Goal: Task Accomplishment & Management: Manage account settings

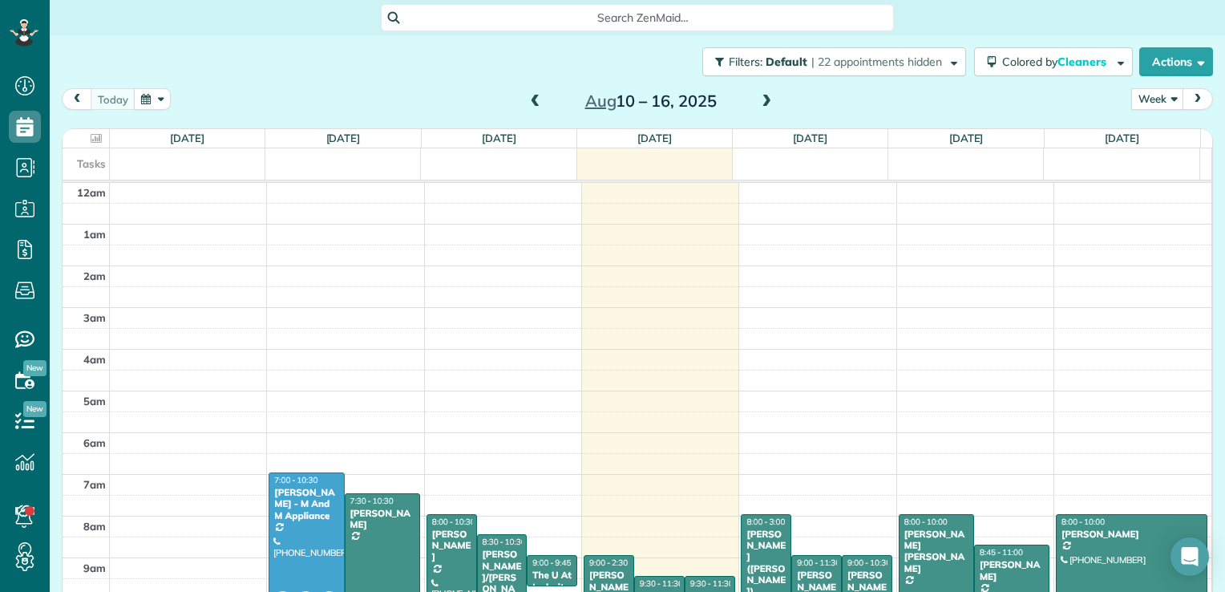
scroll to position [290, 0]
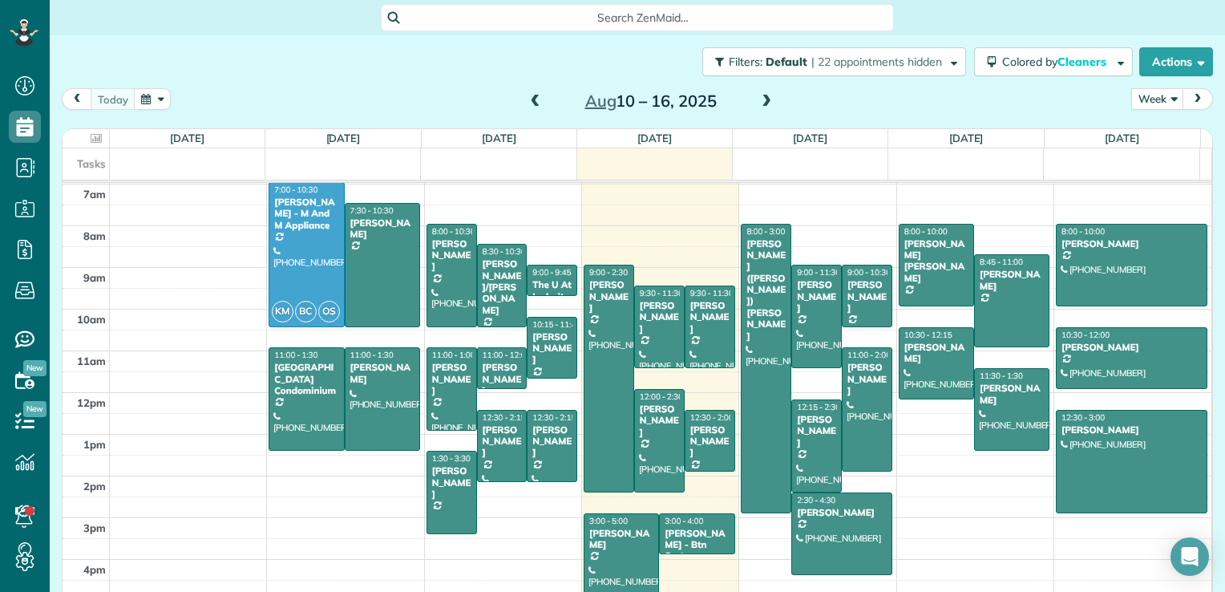
click at [762, 101] on span at bounding box center [767, 102] width 18 height 14
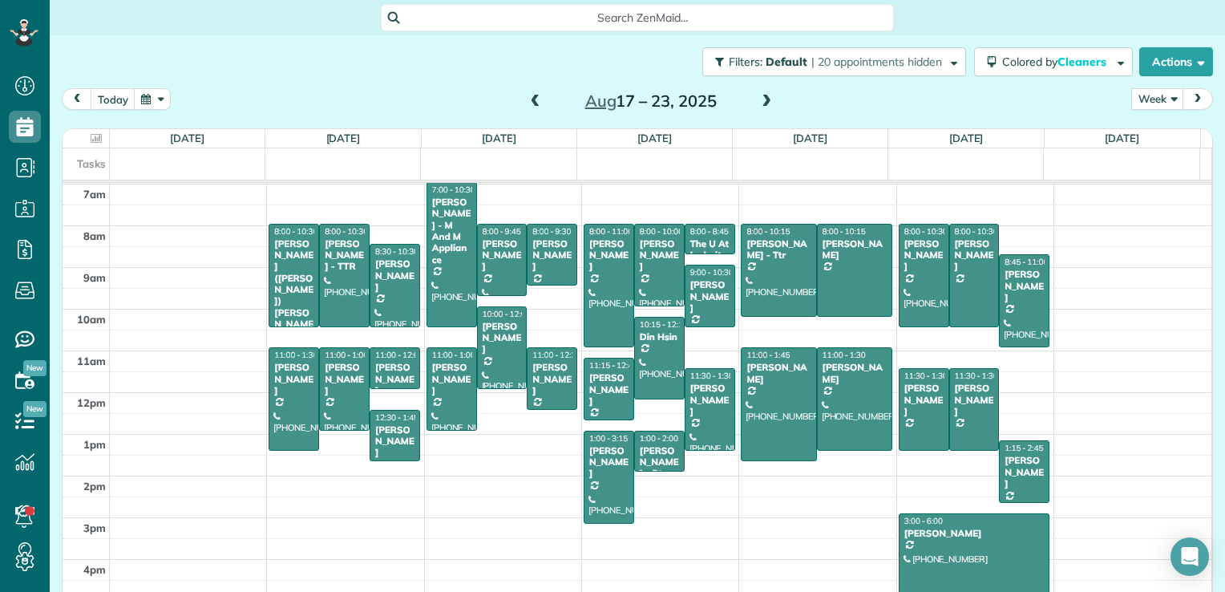
click at [527, 101] on span at bounding box center [536, 102] width 18 height 14
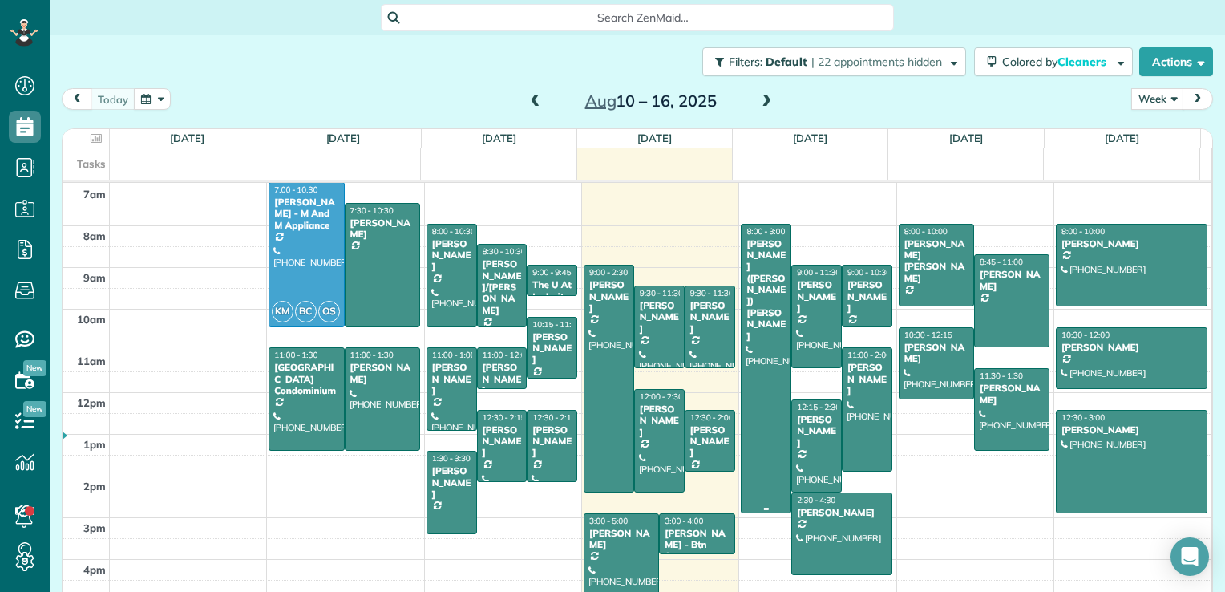
click at [754, 370] on div at bounding box center [766, 368] width 49 height 288
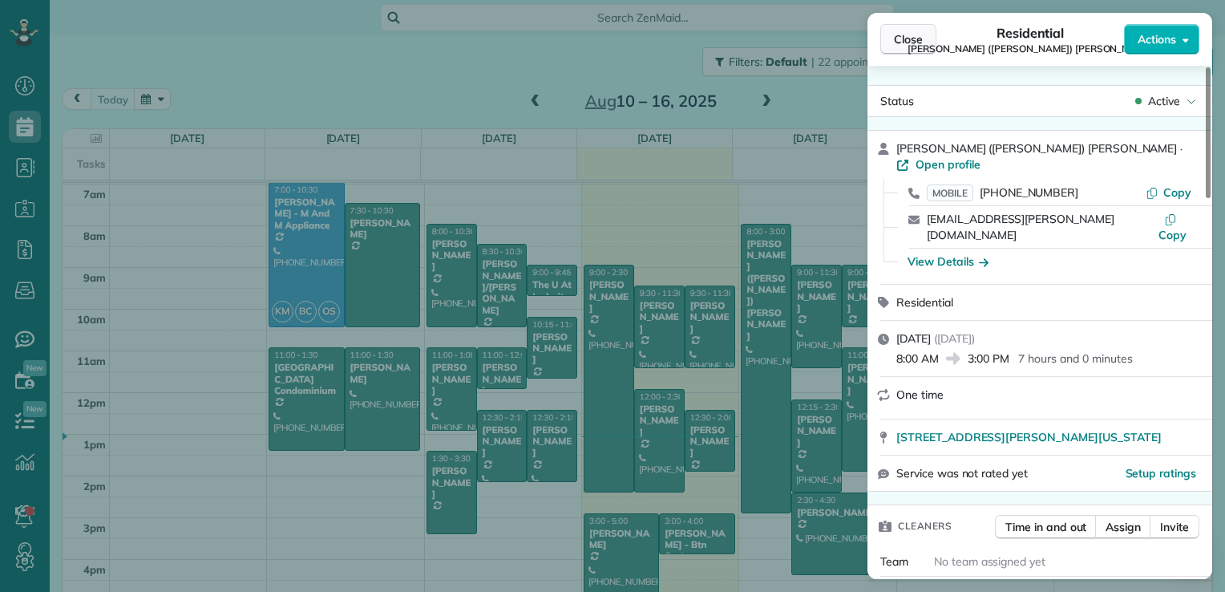
click at [905, 42] on span "Close" at bounding box center [908, 39] width 29 height 16
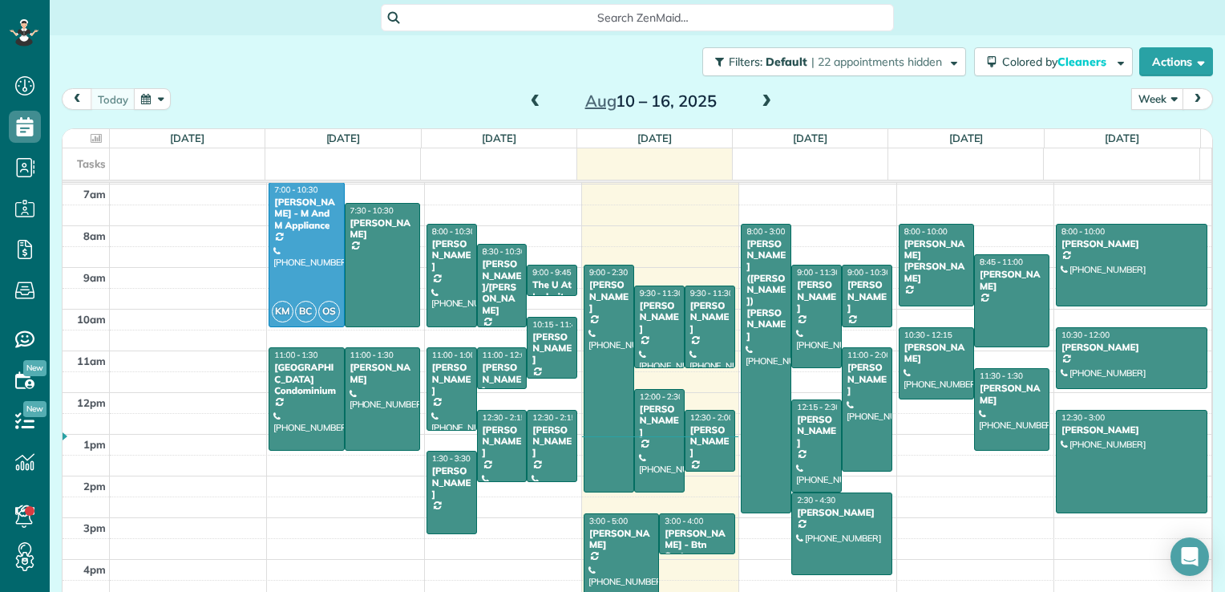
click at [764, 103] on span at bounding box center [767, 102] width 18 height 14
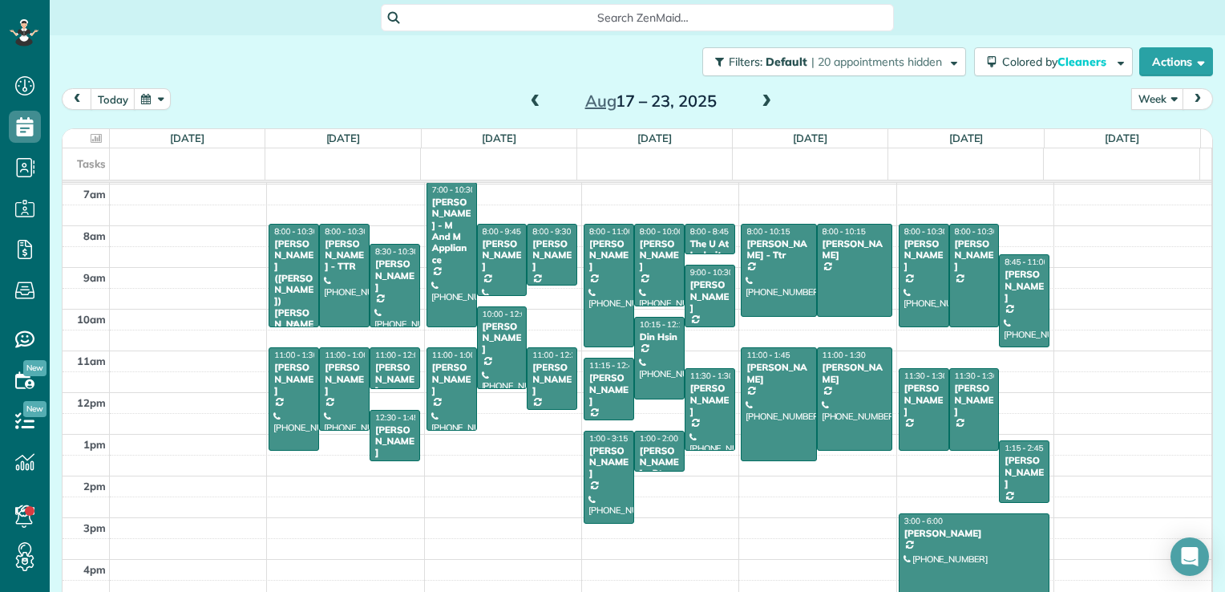
click at [284, 289] on div at bounding box center [293, 275] width 49 height 102
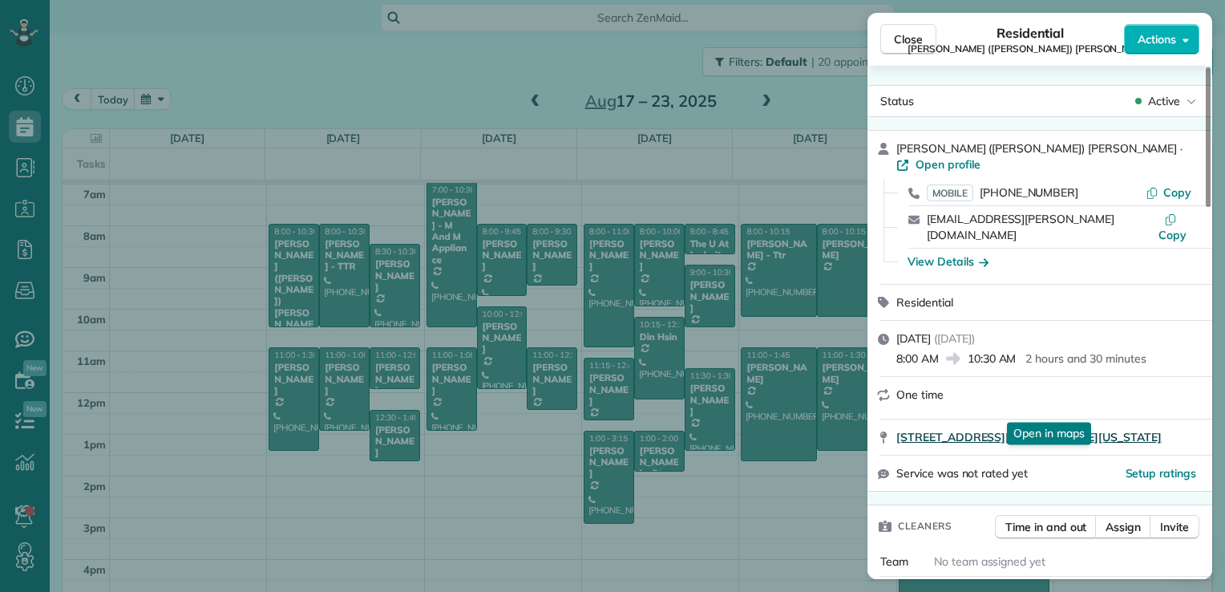
drag, startPoint x: 891, startPoint y: 406, endPoint x: 1200, endPoint y: 406, distance: 308.6
click at [1200, 419] on div "[STREET_ADDRESS][PERSON_NAME][US_STATE] Open in maps Open in maps" at bounding box center [1039, 436] width 345 height 35
drag, startPoint x: 1200, startPoint y: 406, endPoint x: 1103, endPoint y: 404, distance: 97.0
drag, startPoint x: 422, startPoint y: 281, endPoint x: 369, endPoint y: 277, distance: 53.9
click at [422, 282] on div "Close Residential [PERSON_NAME] ([PERSON_NAME]) [PERSON_NAME] Actions Status Ac…" at bounding box center [612, 296] width 1225 height 592
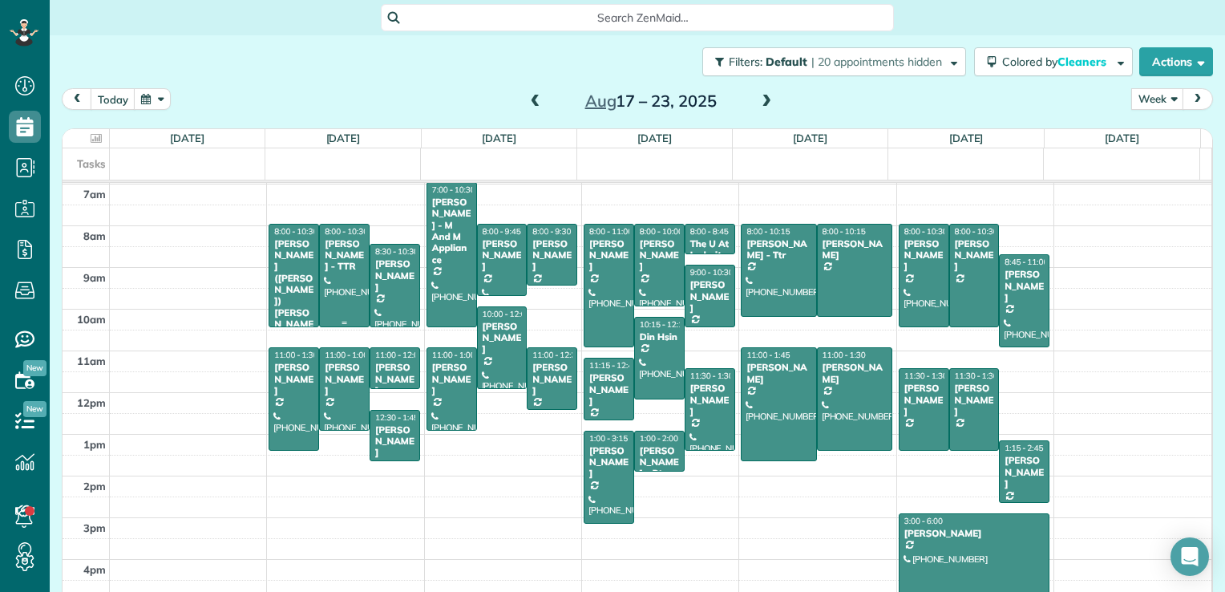
click at [341, 268] on div "[PERSON_NAME] - TTR" at bounding box center [344, 255] width 41 height 34
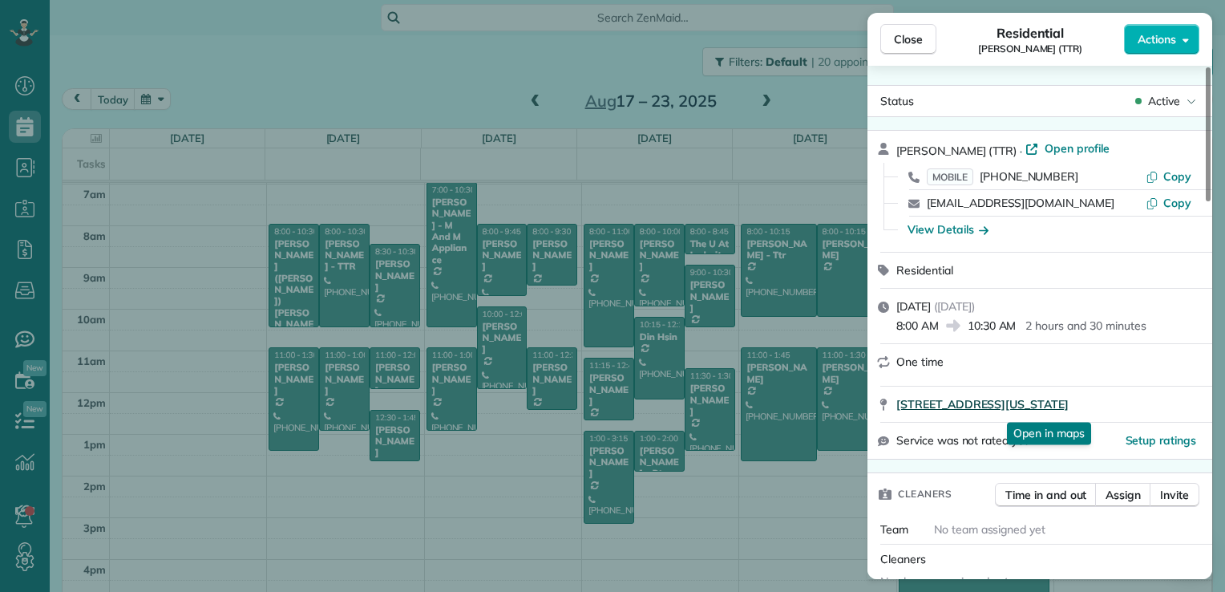
drag, startPoint x: 894, startPoint y: 407, endPoint x: 1126, endPoint y: 411, distance: 232.5
click at [1126, 411] on div "[STREET_ADDRESS][US_STATE] Open in maps Open in maps" at bounding box center [1039, 403] width 345 height 35
drag, startPoint x: 1126, startPoint y: 411, endPoint x: 1103, endPoint y: 409, distance: 23.4
click at [914, 34] on span "Close" at bounding box center [908, 39] width 29 height 16
